Goal: Understand process/instructions

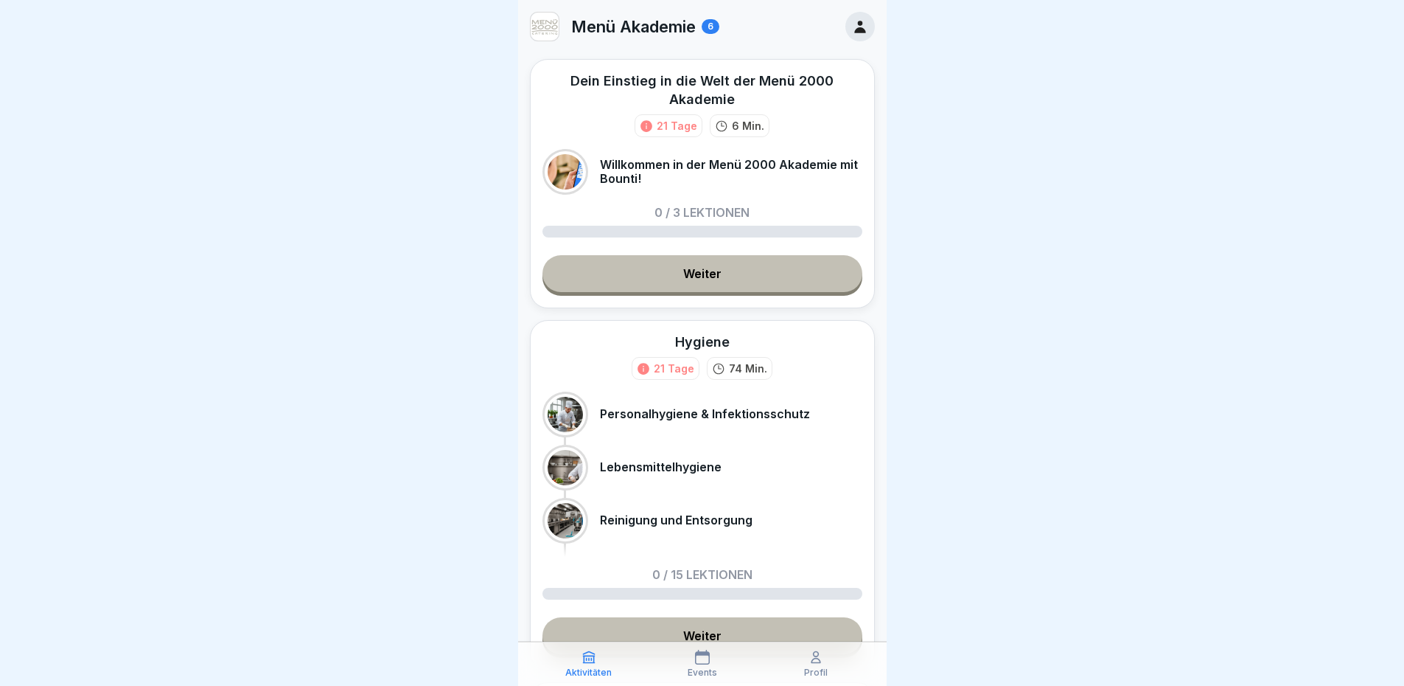
click at [714, 264] on link "Weiter" at bounding box center [703, 273] width 320 height 37
click at [711, 276] on link "Weiter" at bounding box center [703, 273] width 320 height 37
click at [713, 263] on link "Weiter" at bounding box center [703, 273] width 320 height 37
